Goal: Information Seeking & Learning: Understand process/instructions

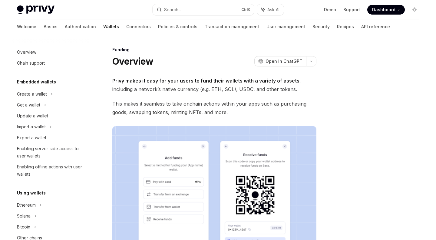
scroll to position [164, 0]
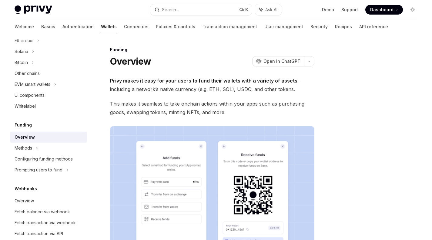
click at [188, 9] on button "Search... Ctrl K" at bounding box center [200, 9] width 101 height 11
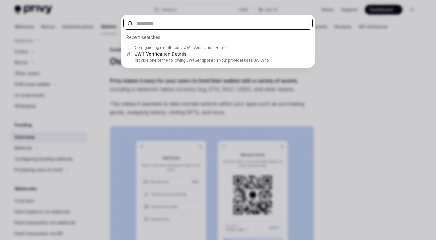
click at [176, 22] on input "text" at bounding box center [218, 23] width 190 height 13
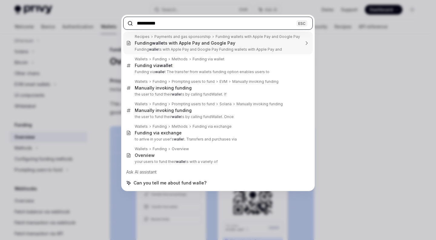
type input "**********"
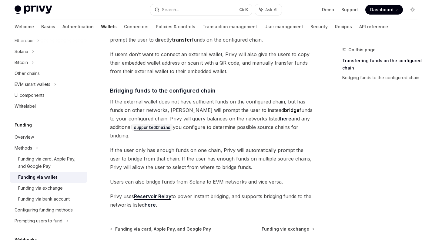
scroll to position [148, 0]
click at [57, 201] on div "Funding via bank account" at bounding box center [43, 198] width 51 height 7
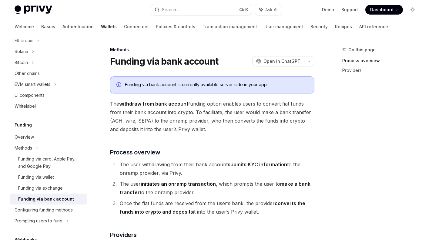
click at [23, 147] on div "Methods" at bounding box center [24, 147] width 18 height 7
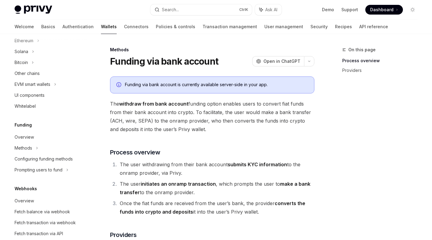
click at [28, 138] on div "Overview" at bounding box center [24, 136] width 19 height 7
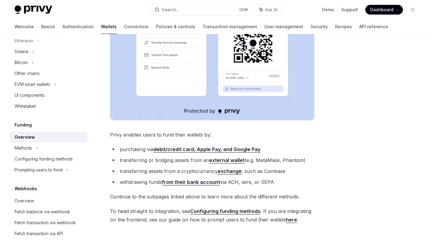
scroll to position [225, 0]
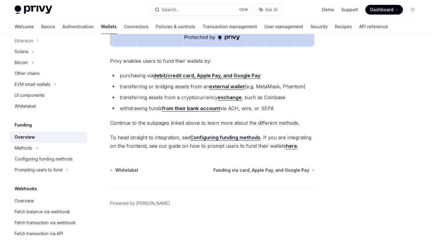
click at [44, 173] on div "Prompting users to fund" at bounding box center [39, 169] width 48 height 7
type textarea "*"
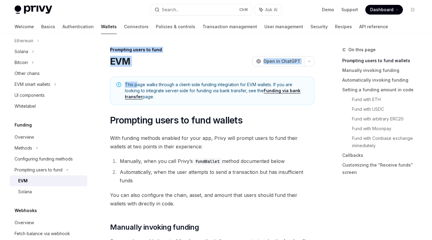
drag, startPoint x: 110, startPoint y: 50, endPoint x: 138, endPoint y: 85, distance: 45.2
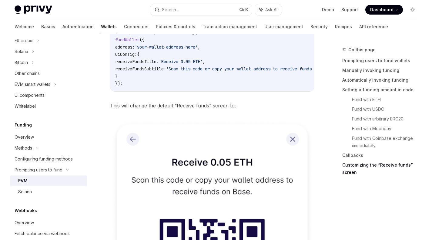
scroll to position [1722, 0]
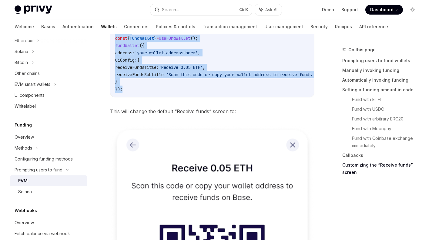
click at [125, 95] on div "import { useFundWallet } from '@privy-io/react-auth' ; // ... const { fundWalle…" at bounding box center [212, 52] width 204 height 88
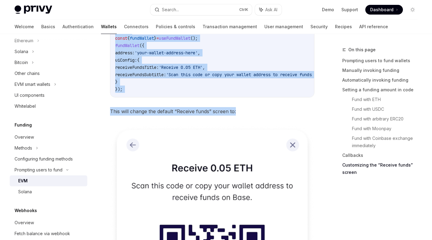
click at [238, 115] on span "This will change the default “Receive funds” screen to:" at bounding box center [212, 111] width 204 height 8
copy div "Loremipsu dolor si amet CON AdipIS Elit se DoeiUSM TempOR Inci ut LaboREE Dolo …"
